Goal: Task Accomplishment & Management: Use online tool/utility

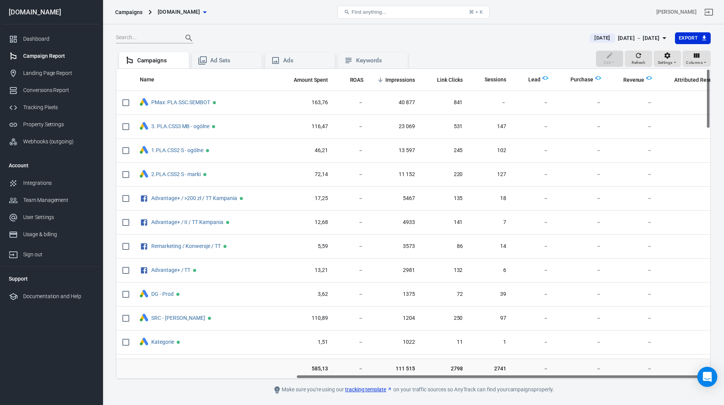
scroll to position [0, 257]
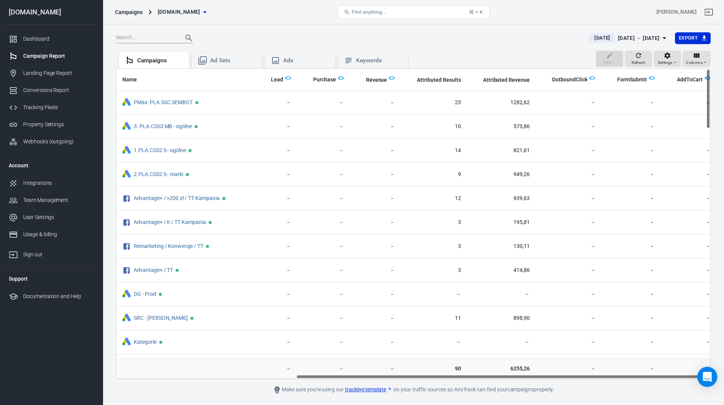
click at [701, 377] on body "Campaigns [DOMAIN_NAME] Find anything... ⌘ + K [PERSON_NAME] [DOMAIN_NAME] Dash…" at bounding box center [362, 225] width 724 height 403
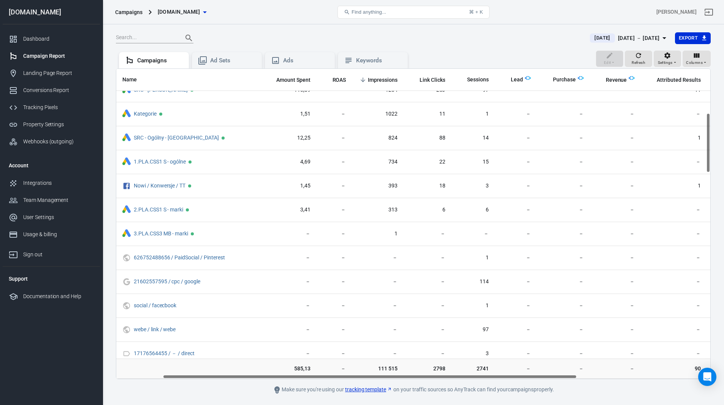
scroll to position [228, 0]
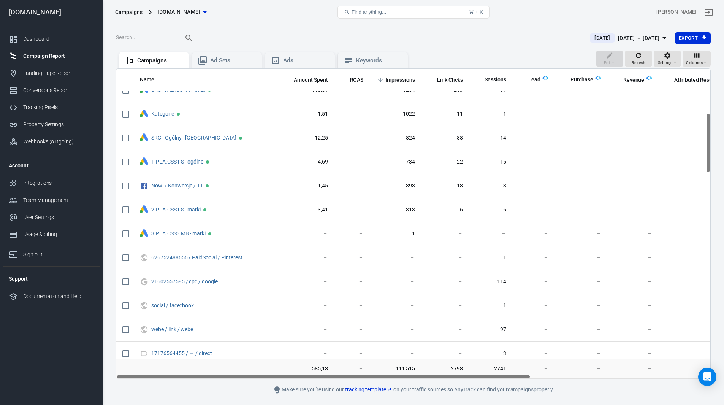
drag, startPoint x: 533, startPoint y: 376, endPoint x: 315, endPoint y: 376, distance: 218.2
click at [315, 376] on div "Name Amount Spent ROAS Impressions Link Clicks Sessions Lead Purchase Revenue A…" at bounding box center [413, 224] width 594 height 310
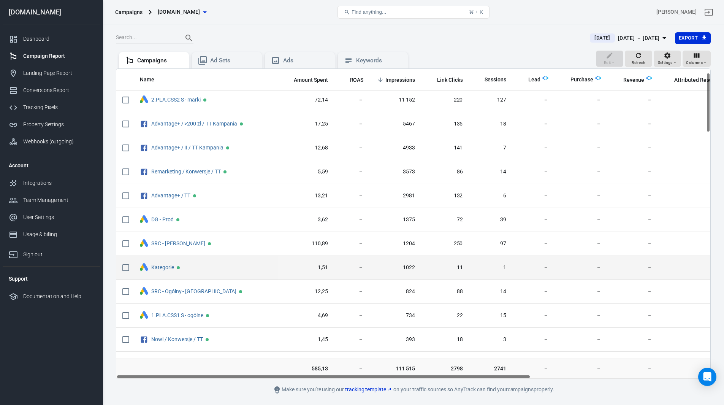
scroll to position [0, 0]
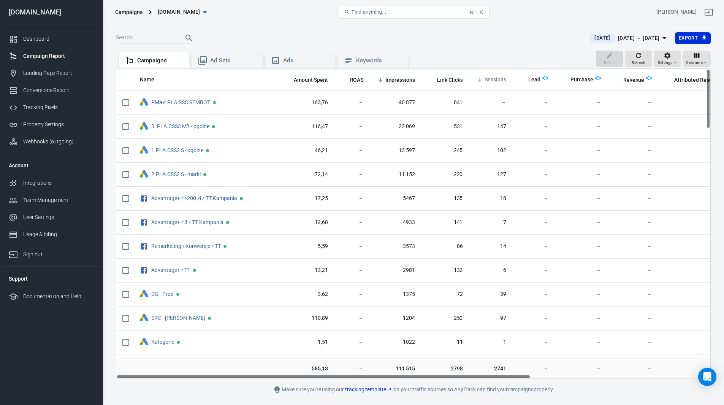
click at [495, 80] on span "Sessions" at bounding box center [496, 80] width 22 height 8
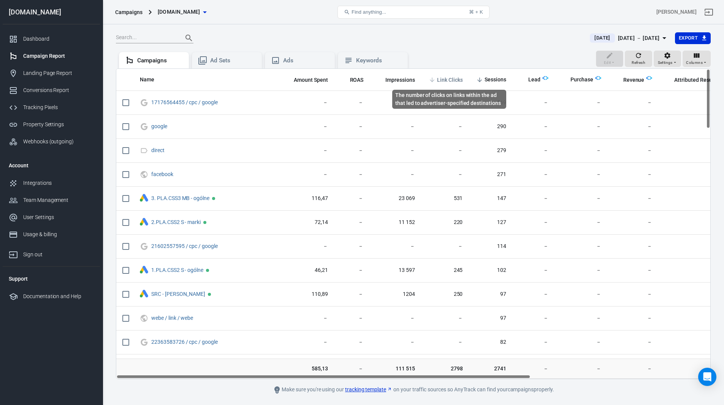
click at [450, 81] on span "Link Clicks" at bounding box center [450, 80] width 26 height 8
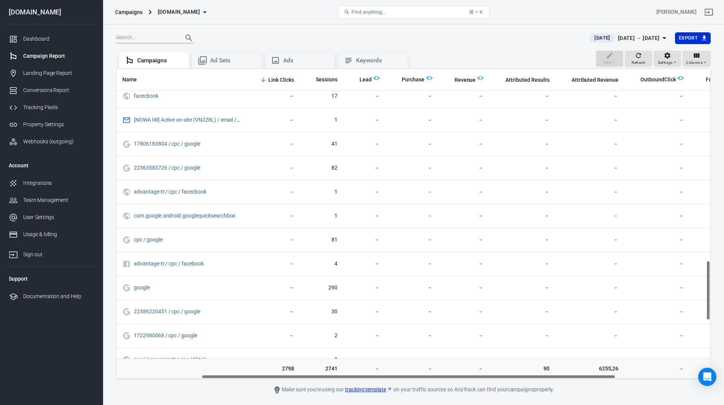
scroll to position [988, 0]
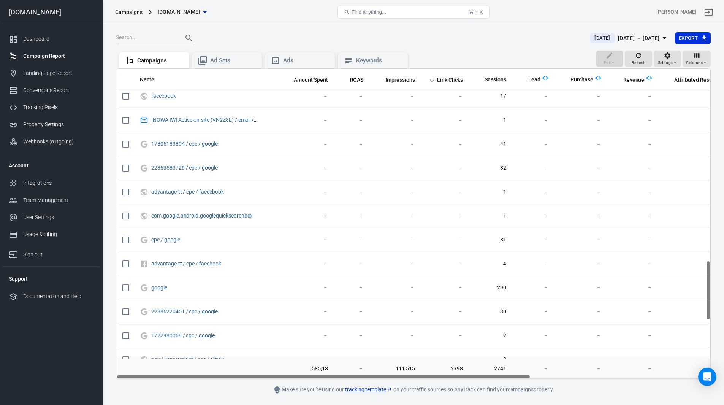
drag, startPoint x: 514, startPoint y: 376, endPoint x: 417, endPoint y: 376, distance: 96.5
click at [417, 376] on div "Name Amount Spent ROAS Impressions Link Clicks Sessions Lead Purchase Revenue A…" at bounding box center [413, 224] width 594 height 310
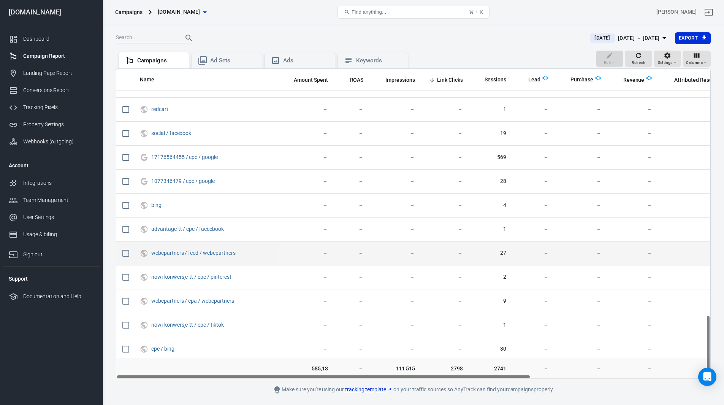
scroll to position [1289, 0]
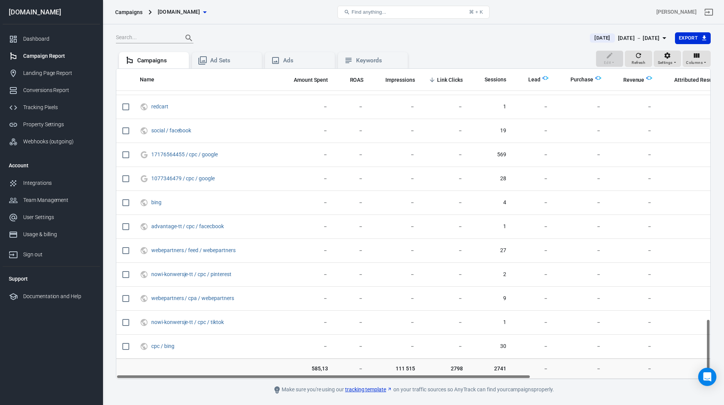
click at [468, 46] on div "[DATE] [DATE] － [DATE] Export" at bounding box center [413, 41] width 595 height 19
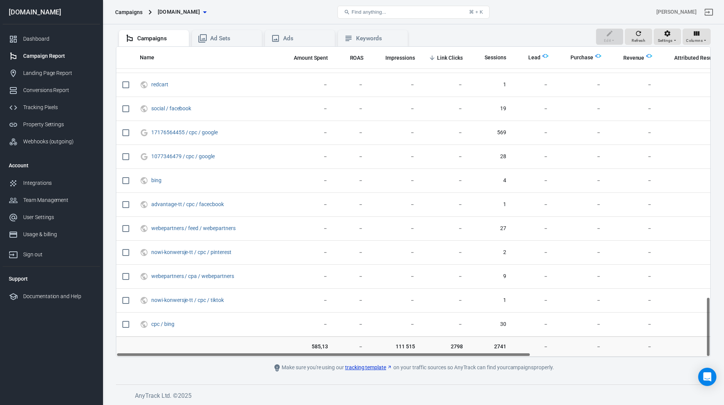
drag, startPoint x: 506, startPoint y: 353, endPoint x: 415, endPoint y: 363, distance: 90.6
click at [415, 363] on main "[DATE] [DATE] － [DATE] Export Edit Refresh Settings Columns Campaigns Ad Sets A…" at bounding box center [413, 191] width 595 height 362
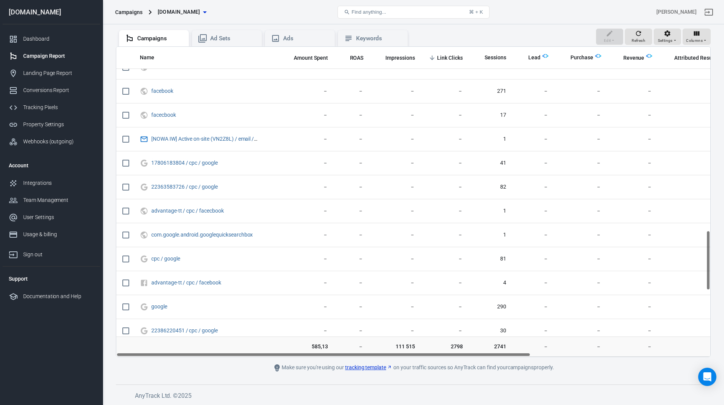
scroll to position [947, 0]
